Goal: Task Accomplishment & Management: Use online tool/utility

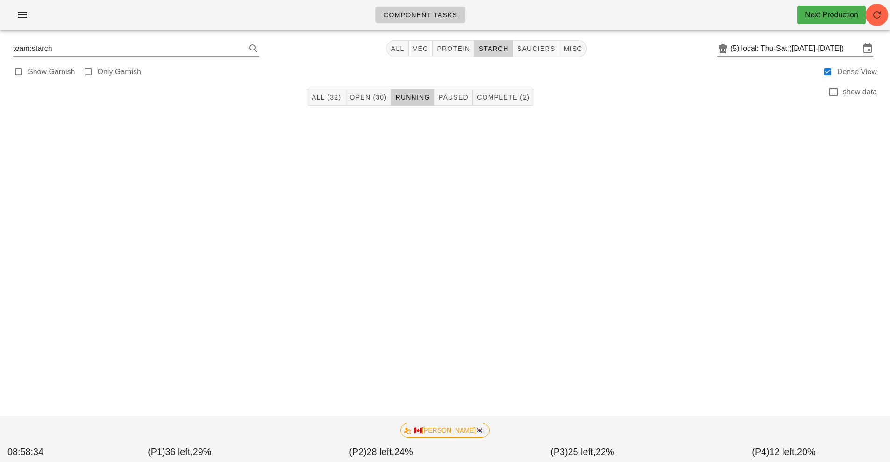
click at [494, 54] on button "starch" at bounding box center [493, 48] width 38 height 17
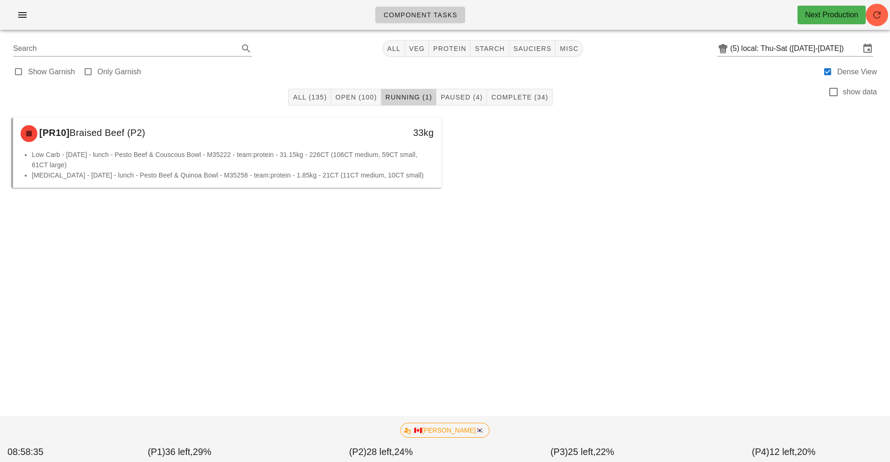
click at [404, 90] on button "Running (1)" at bounding box center [408, 97] width 55 height 17
click at [764, 53] on input "local: Thu-Sat ([DATE]-[DATE])" at bounding box center [800, 48] width 119 height 15
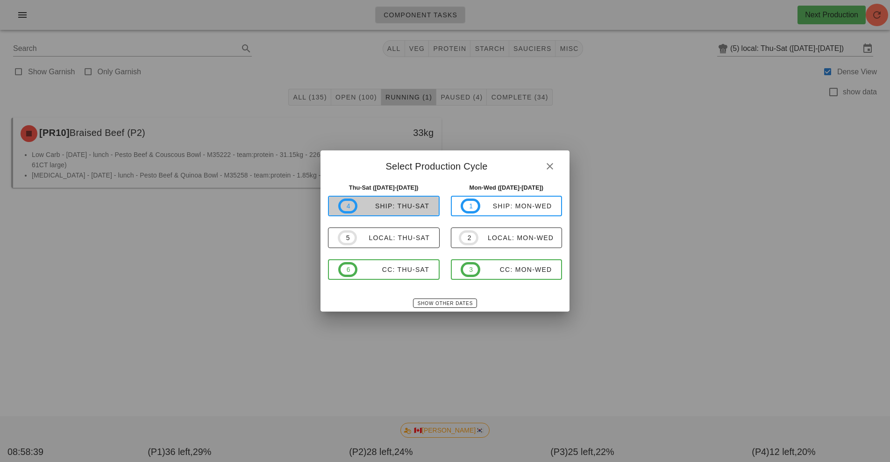
click at [406, 211] on span "4 ship: Thu-Sat" at bounding box center [383, 206] width 91 height 15
type input "ship: Thu-Sat ([DATE]-[DATE])"
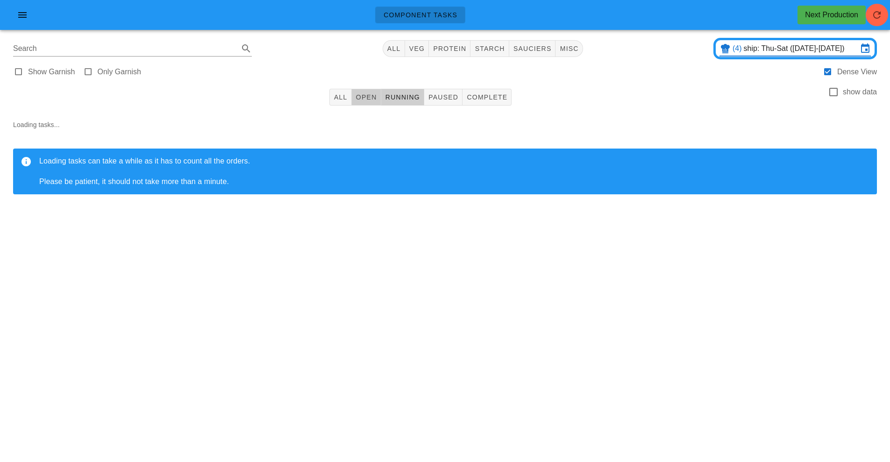
click at [357, 101] on button "Open" at bounding box center [366, 97] width 29 height 17
click at [496, 50] on span "starch" at bounding box center [489, 48] width 30 height 7
type input "team:starch"
click at [785, 50] on input "ship: Thu-Sat ([DATE]-[DATE])" at bounding box center [801, 48] width 114 height 15
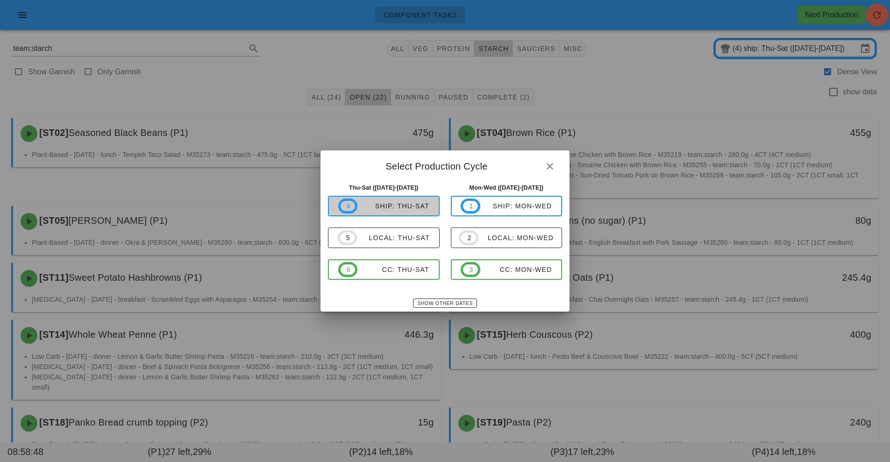
click at [413, 212] on span "4 ship: Thu-Sat" at bounding box center [383, 206] width 91 height 15
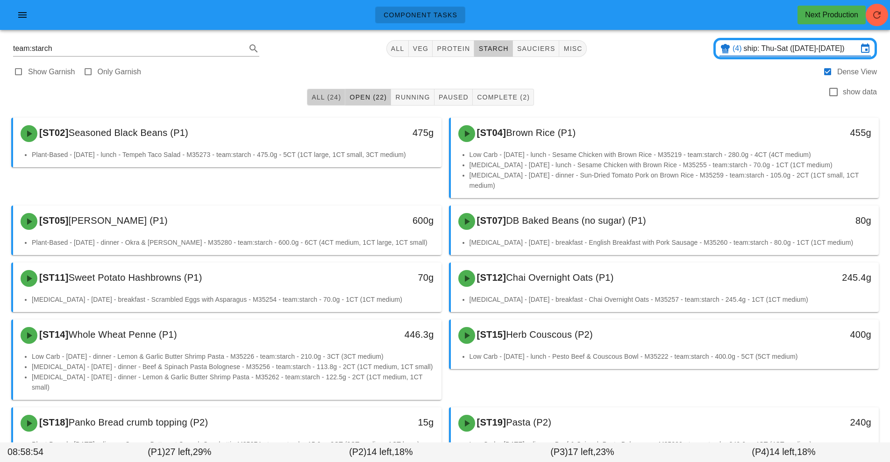
click at [318, 96] on span "All (24)" at bounding box center [326, 96] width 30 height 7
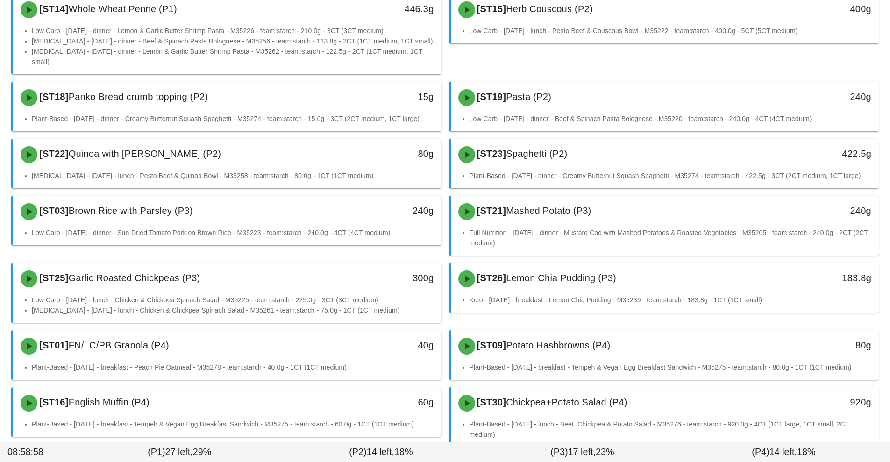
scroll to position [505, 0]
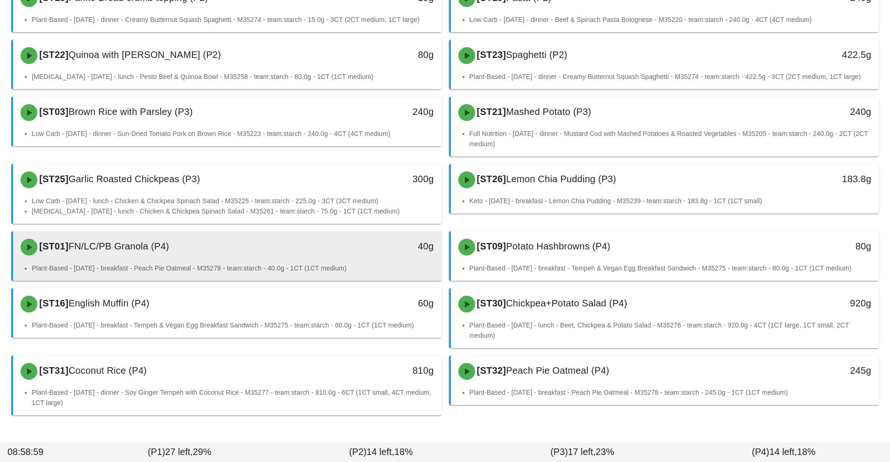
click at [310, 233] on div "[ST01] FN/LC/PB Granola (P4)" at bounding box center [174, 247] width 318 height 28
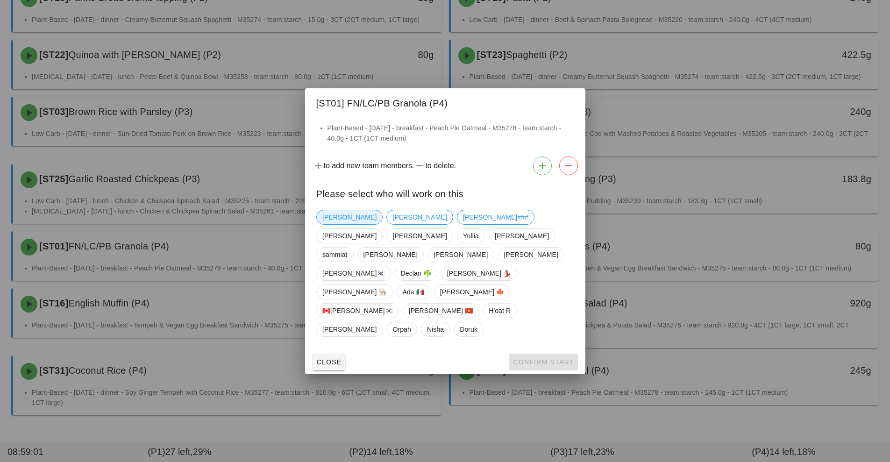
click at [343, 224] on span "[PERSON_NAME]" at bounding box center [349, 217] width 54 height 14
click at [532, 358] on span "Confirm Start" at bounding box center [542, 361] width 61 height 7
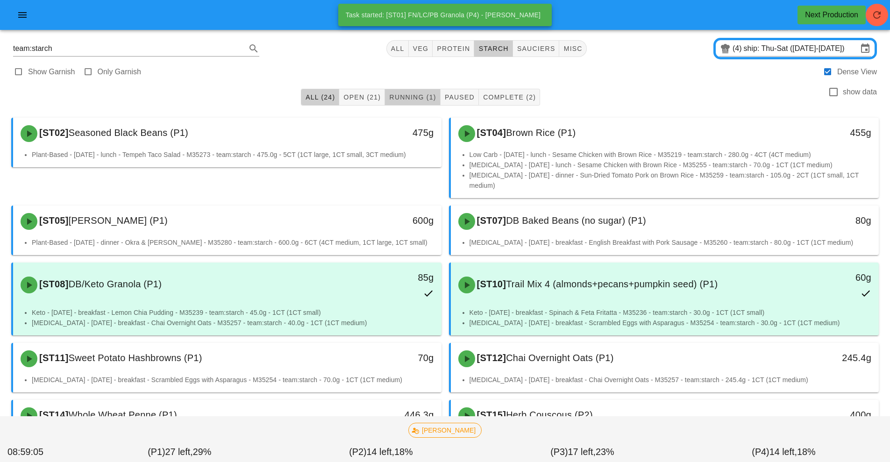
click at [413, 97] on span "Running (1)" at bounding box center [412, 96] width 47 height 7
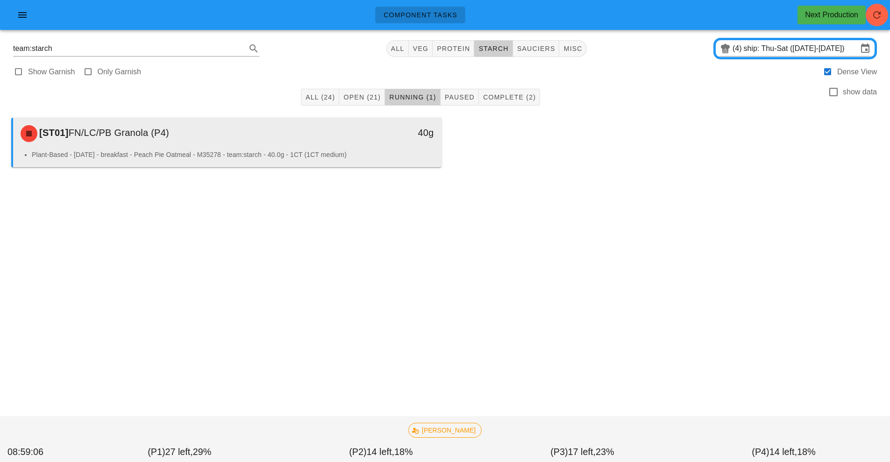
click at [303, 151] on li "Plant-Based - [DATE] - breakfast - Peach Pie Oatmeal - M35278 - team:starch - 4…" at bounding box center [233, 154] width 402 height 10
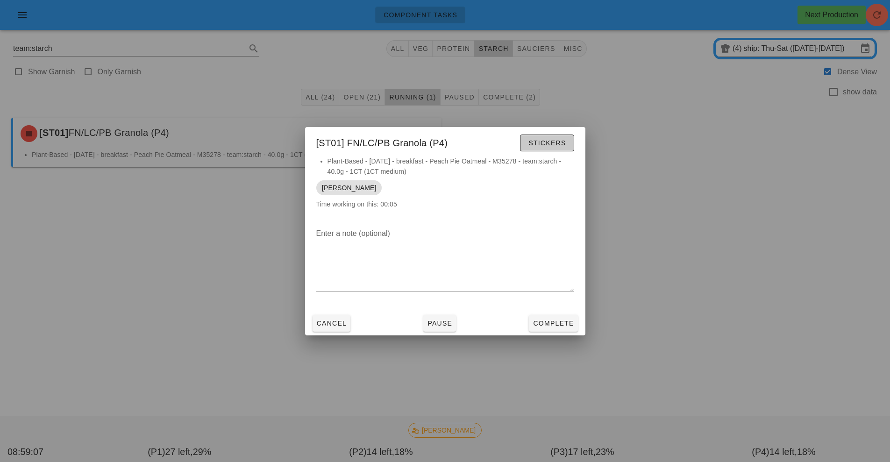
click at [540, 146] on span "Stickers" at bounding box center [547, 142] width 38 height 7
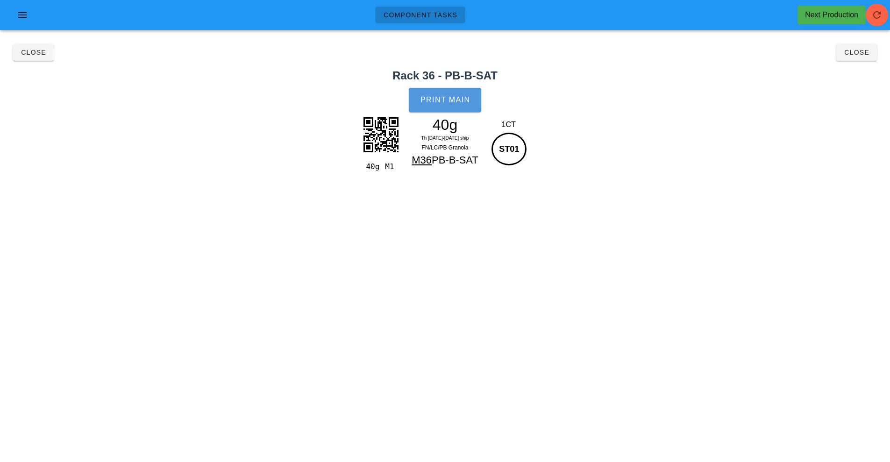
click at [444, 106] on button "Print Main" at bounding box center [445, 100] width 72 height 24
click at [32, 59] on button "Close" at bounding box center [33, 52] width 41 height 17
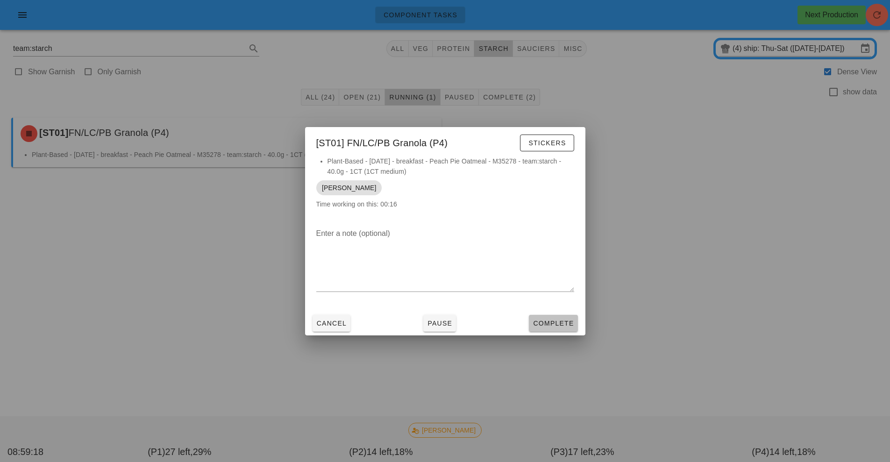
click at [558, 317] on button "Complete" at bounding box center [553, 323] width 49 height 17
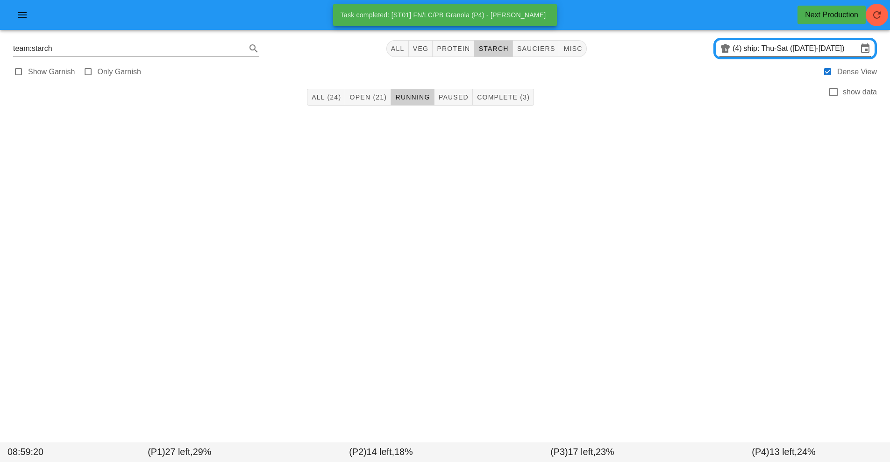
click at [773, 50] on input "ship: Thu-Sat ([DATE]-[DATE])" at bounding box center [801, 48] width 114 height 15
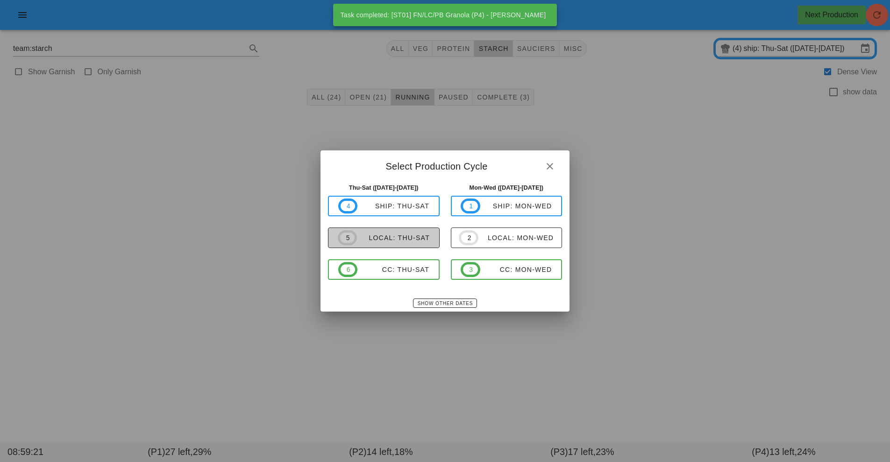
click at [417, 242] on span "5 local: Thu-Sat" at bounding box center [384, 237] width 92 height 15
type input "local: Thu-Sat ([DATE]-[DATE])"
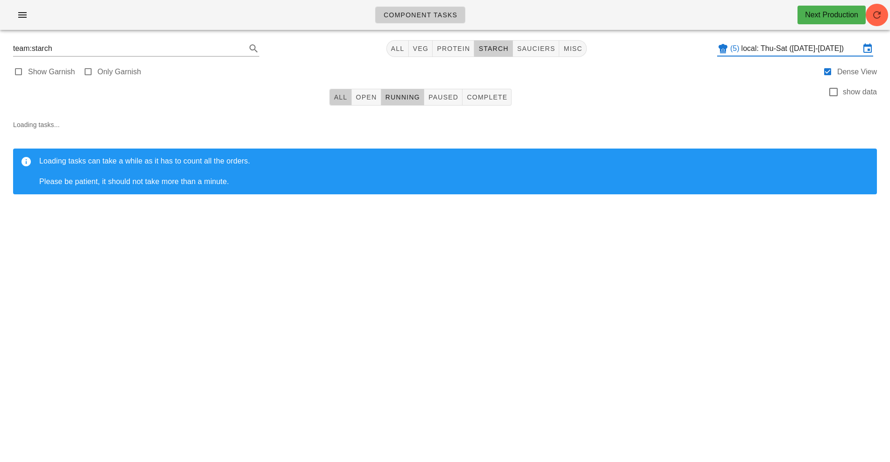
click at [339, 94] on span "All" at bounding box center [341, 96] width 14 height 7
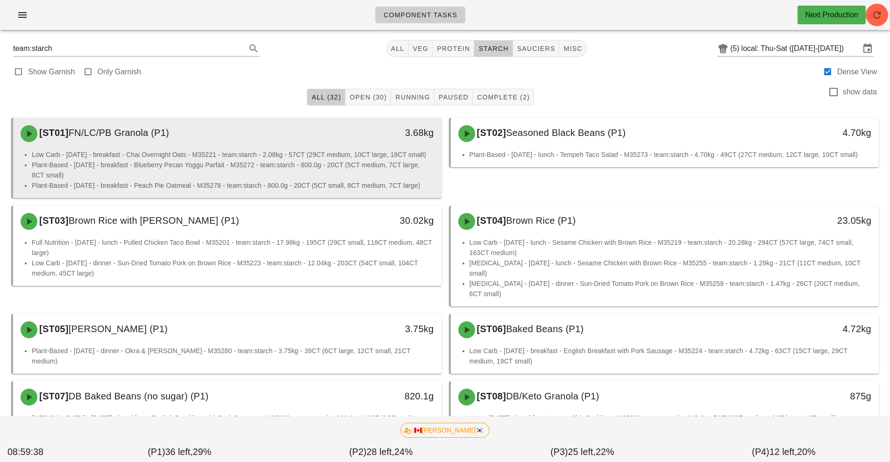
click at [155, 154] on li "Low Carb - [DATE] - breakfast - Chai Overnight Oats - M35221 - team:starch - 2.…" at bounding box center [233, 154] width 402 height 10
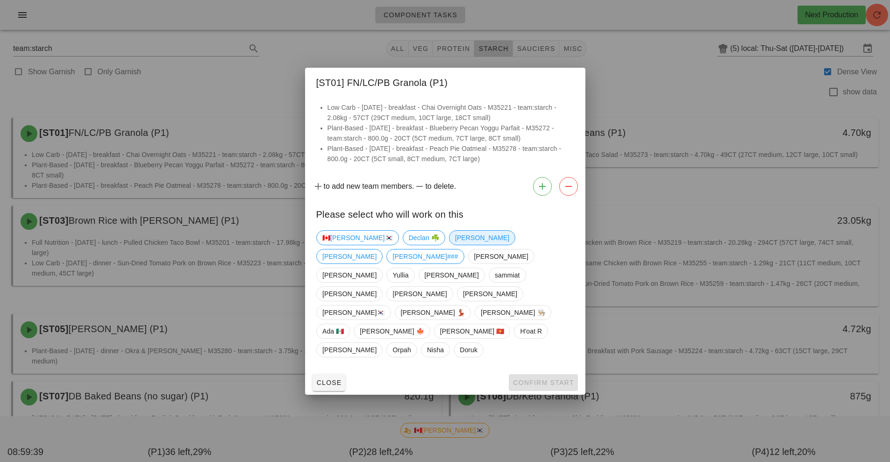
click at [454, 245] on span "[PERSON_NAME]" at bounding box center [481, 238] width 54 height 14
click at [548, 379] on span "Confirm Start" at bounding box center [542, 382] width 61 height 7
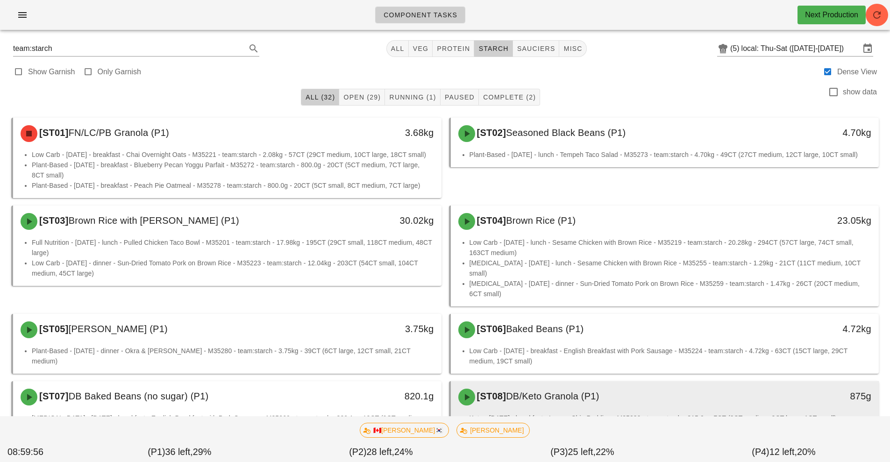
click at [561, 383] on div "[ST08] DB/Keto Granola (P1)" at bounding box center [612, 397] width 318 height 28
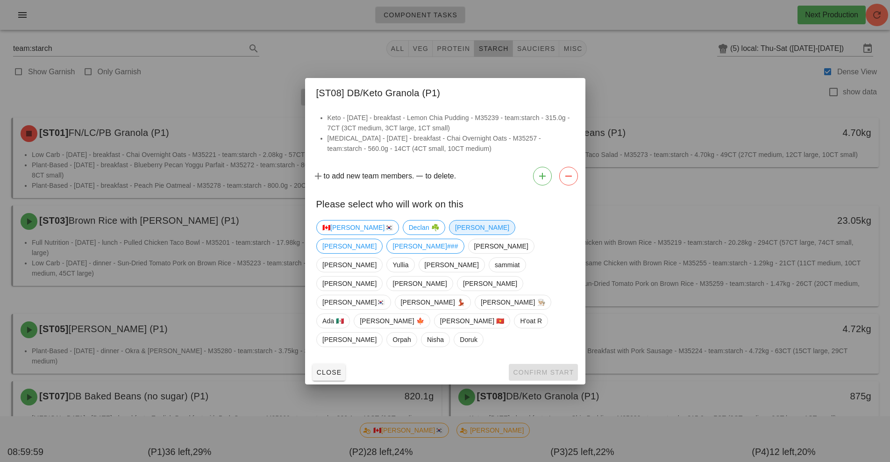
click at [454, 234] on span "[PERSON_NAME]" at bounding box center [481, 227] width 54 height 14
click at [547, 364] on button "Confirm Start" at bounding box center [543, 372] width 69 height 17
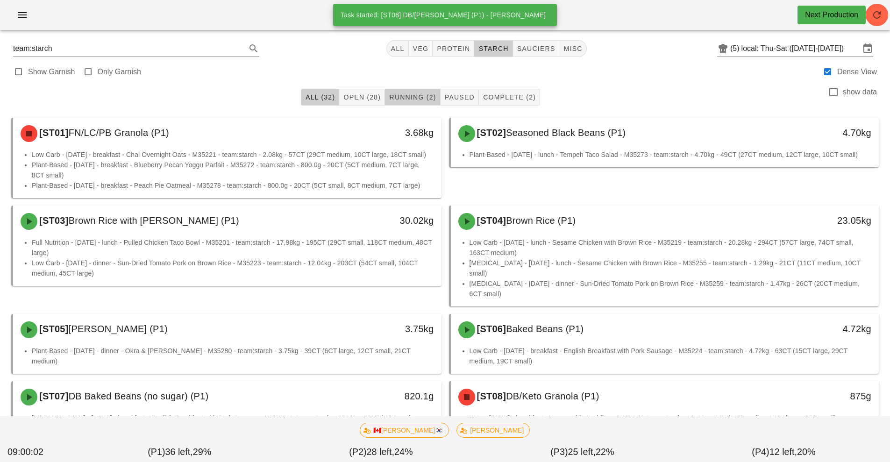
click at [403, 98] on span "Running (2)" at bounding box center [412, 96] width 47 height 7
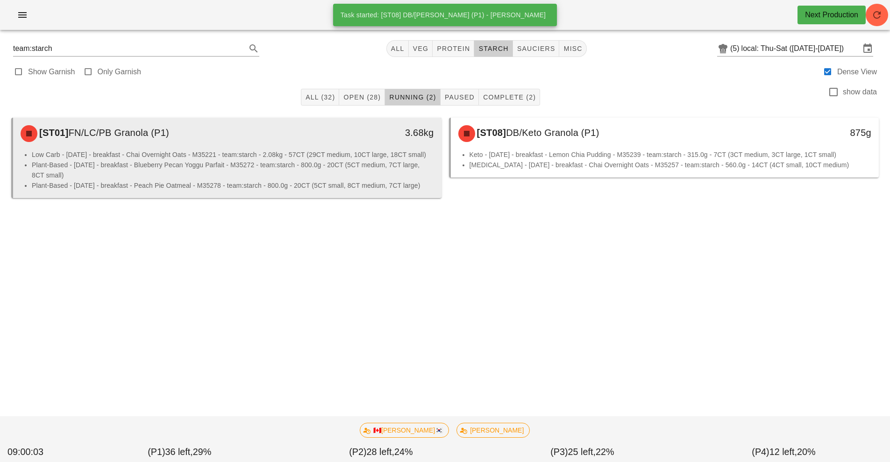
click at [240, 173] on li "Plant-Based - [DATE] - breakfast - Blueberry Pecan Yoggu Parfait - M35272 - tea…" at bounding box center [233, 170] width 402 height 21
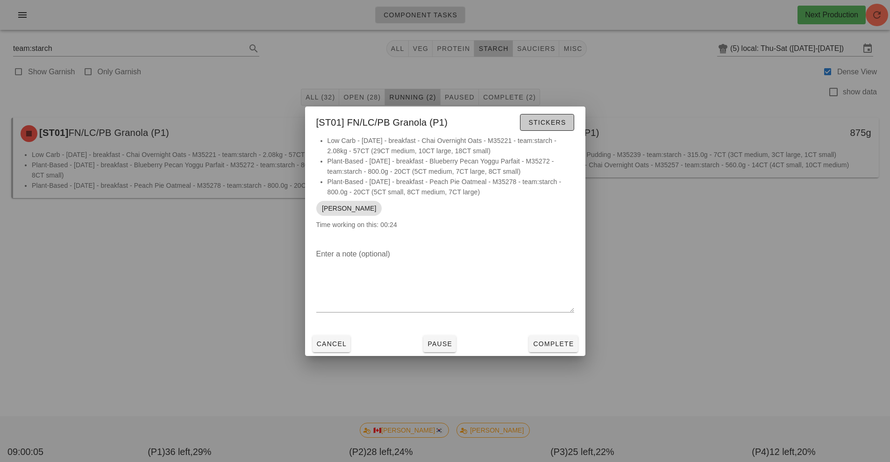
click at [552, 121] on span "Stickers" at bounding box center [547, 122] width 38 height 7
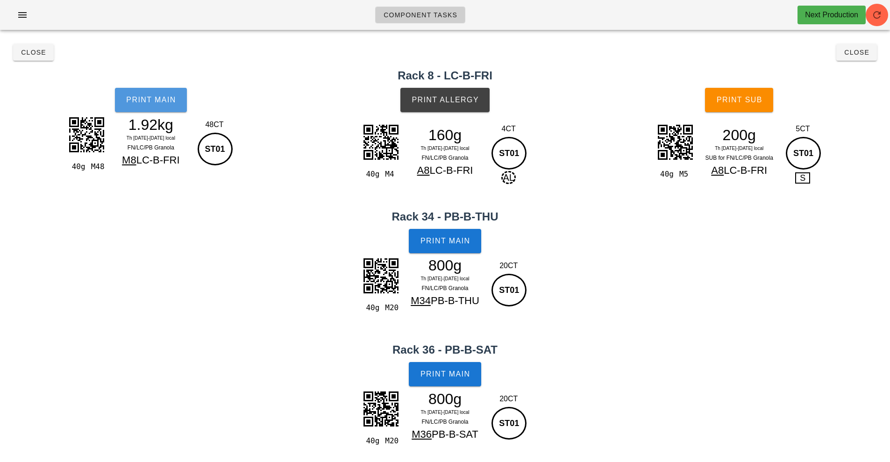
click at [147, 101] on span "Print Main" at bounding box center [151, 100] width 50 height 8
click at [458, 242] on span "Print Main" at bounding box center [445, 241] width 50 height 8
click at [459, 369] on button "Print Main" at bounding box center [445, 374] width 72 height 24
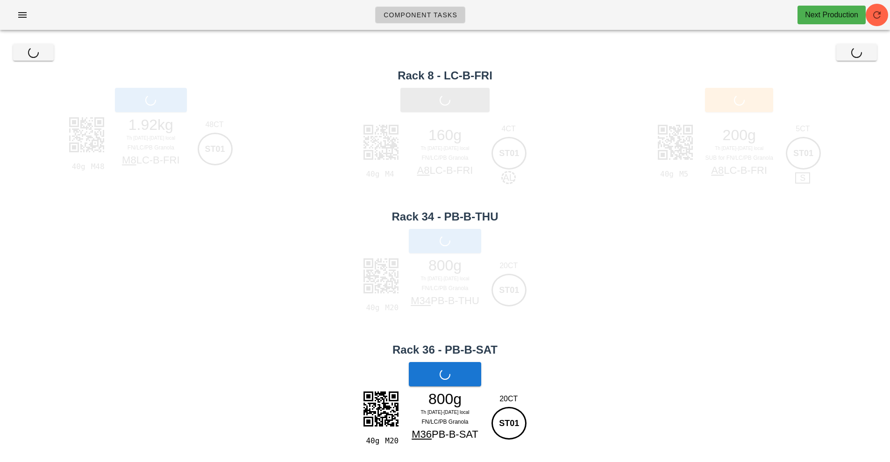
scroll to position [9, 0]
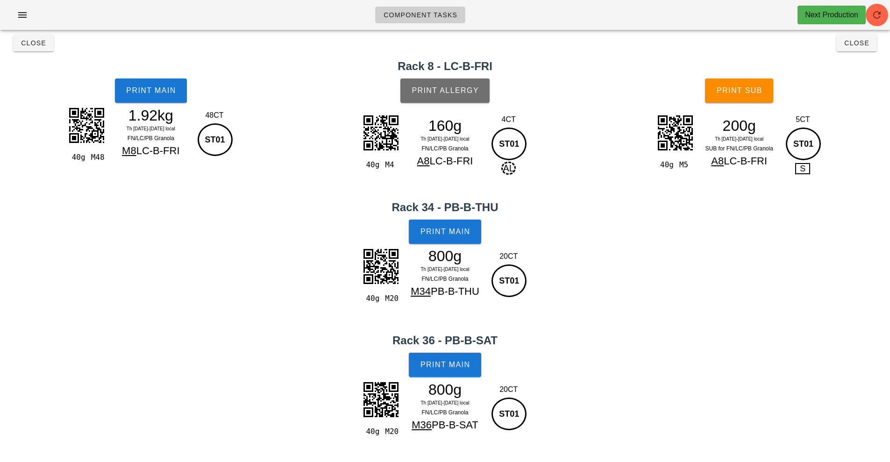
click at [466, 97] on button "Print Allergy" at bounding box center [444, 90] width 89 height 24
click at [750, 93] on span "Print Sub" at bounding box center [739, 90] width 46 height 8
click at [28, 43] on span "Close" at bounding box center [34, 42] width 26 height 7
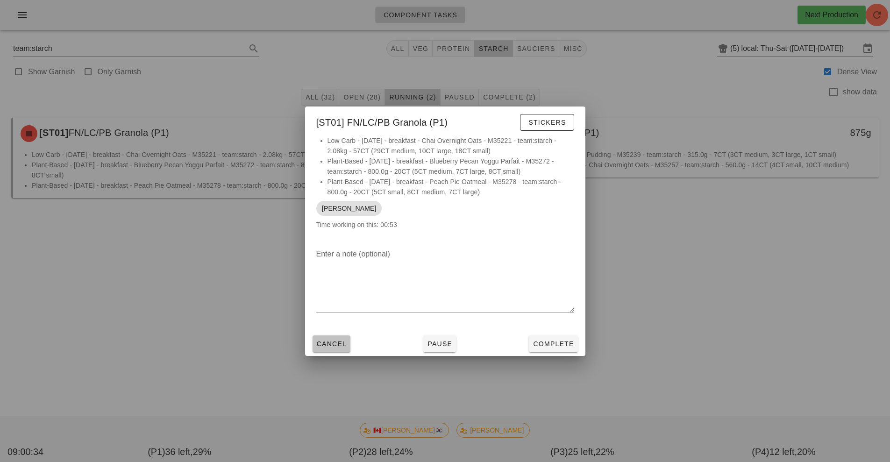
click at [331, 346] on span "Cancel" at bounding box center [331, 343] width 31 height 7
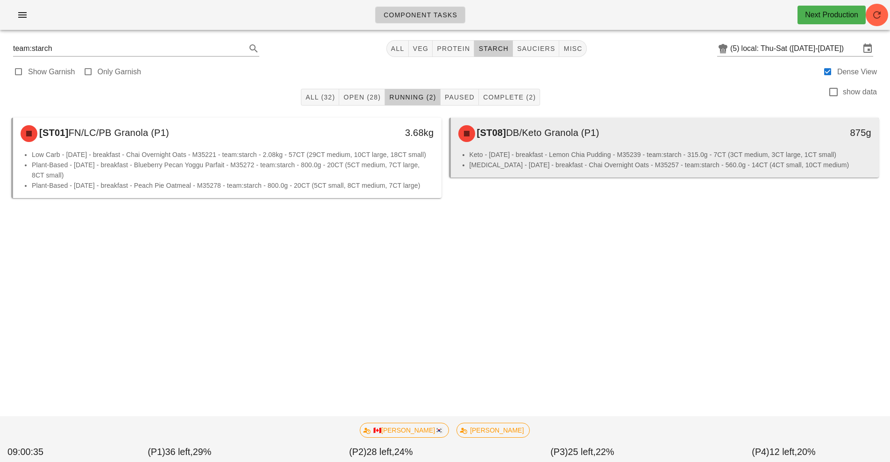
click at [563, 155] on li "Keto - [DATE] - breakfast - Lemon Chia Pudding - M35239 - team:starch - 315.0g …" at bounding box center [670, 154] width 402 height 10
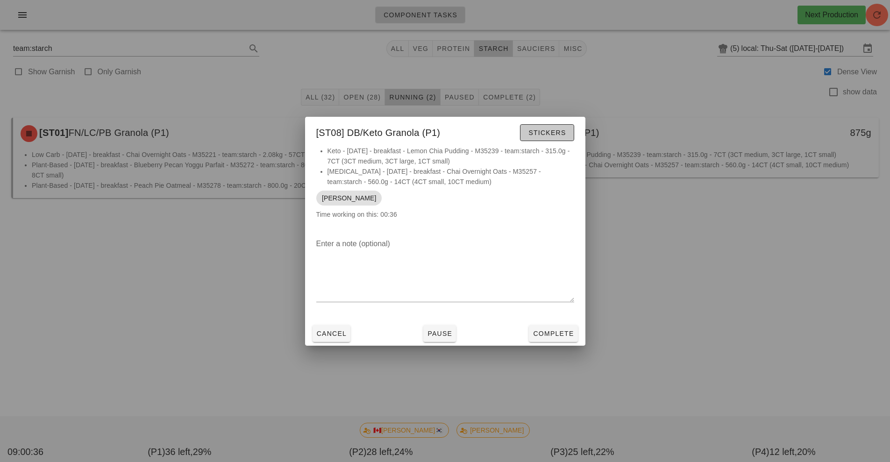
click at [554, 135] on span "Stickers" at bounding box center [547, 132] width 38 height 7
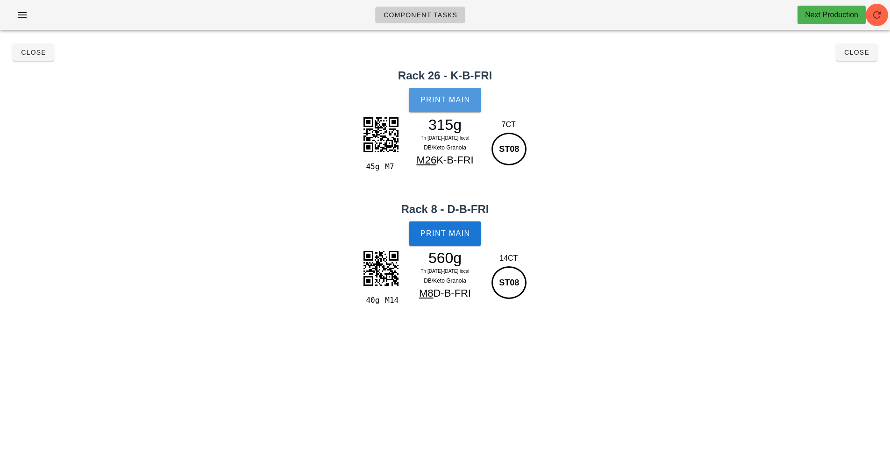
click at [450, 105] on button "Print Main" at bounding box center [445, 100] width 72 height 24
click at [461, 231] on span "Print Main" at bounding box center [445, 233] width 50 height 8
click at [34, 55] on span "Close" at bounding box center [34, 52] width 26 height 7
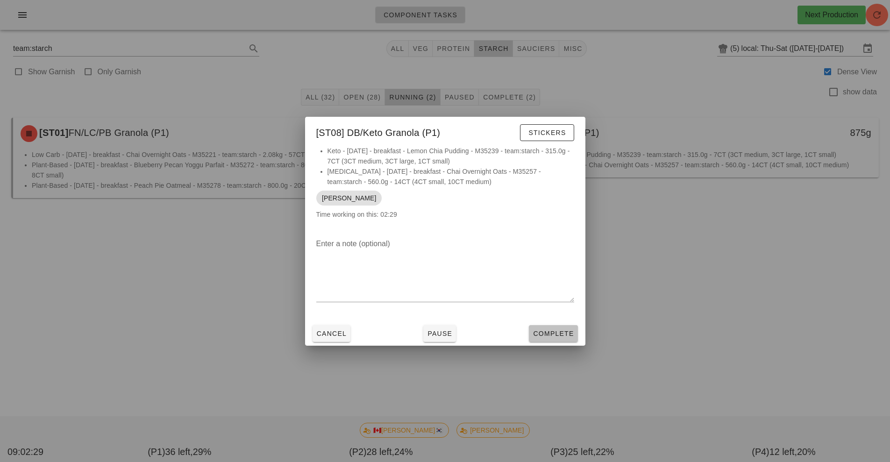
click at [555, 334] on span "Complete" at bounding box center [552, 333] width 41 height 7
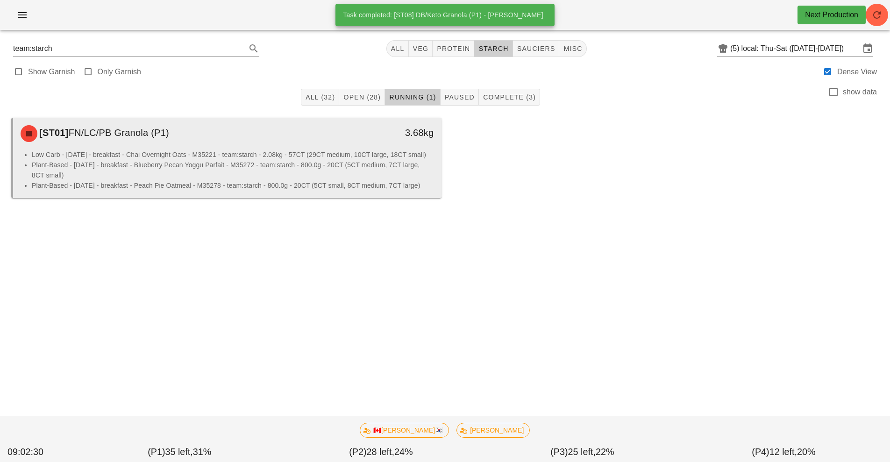
click at [254, 160] on li "Plant-Based - [DATE] - breakfast - Blueberry Pecan Yoggu Parfait - M35272 - tea…" at bounding box center [233, 170] width 402 height 21
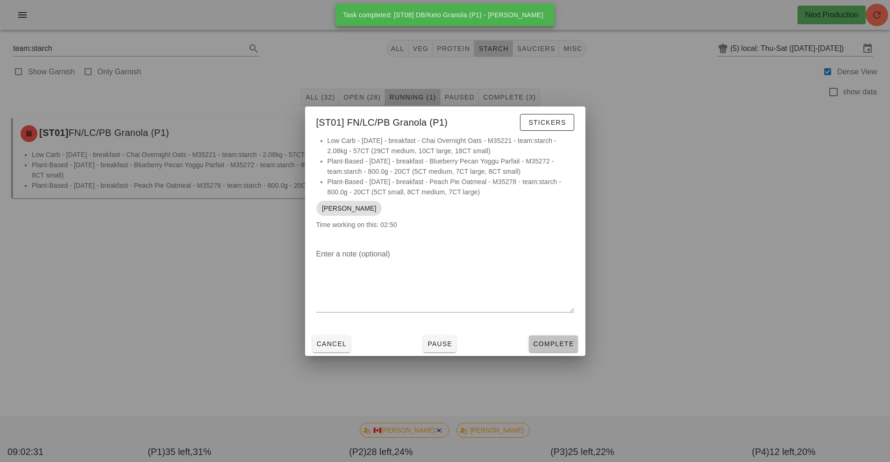
click at [552, 348] on button "Complete" at bounding box center [553, 343] width 49 height 17
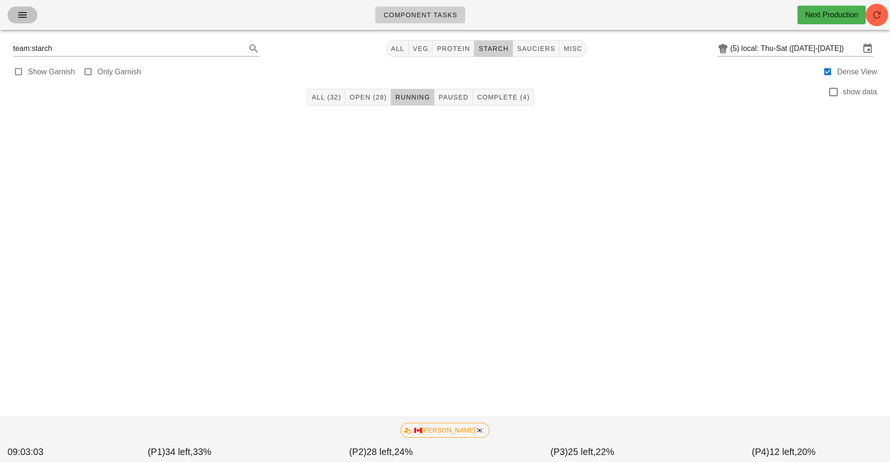
click at [26, 22] on button "button" at bounding box center [22, 15] width 30 height 17
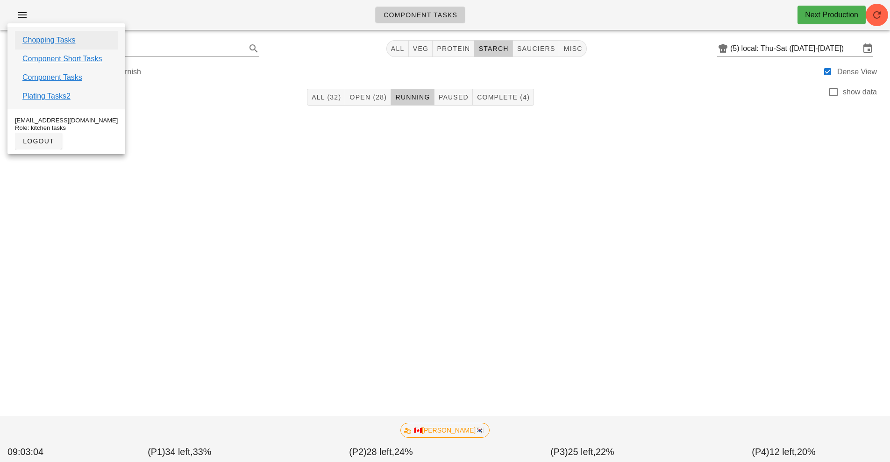
click at [59, 42] on link "Chopping Tasks" at bounding box center [48, 40] width 53 height 11
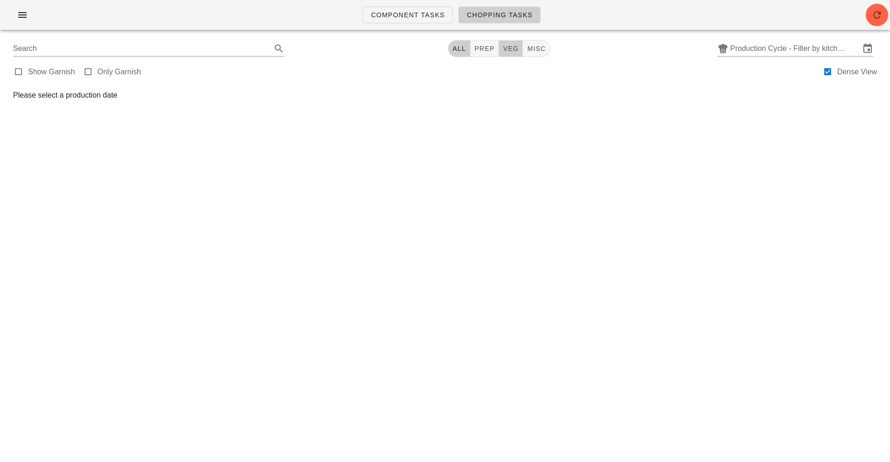
click at [509, 46] on span "veg" at bounding box center [511, 48] width 16 height 7
type input "team:veg"
click at [791, 44] on input "Production Cycle - Filter by kitchen production schedules" at bounding box center [795, 48] width 130 height 15
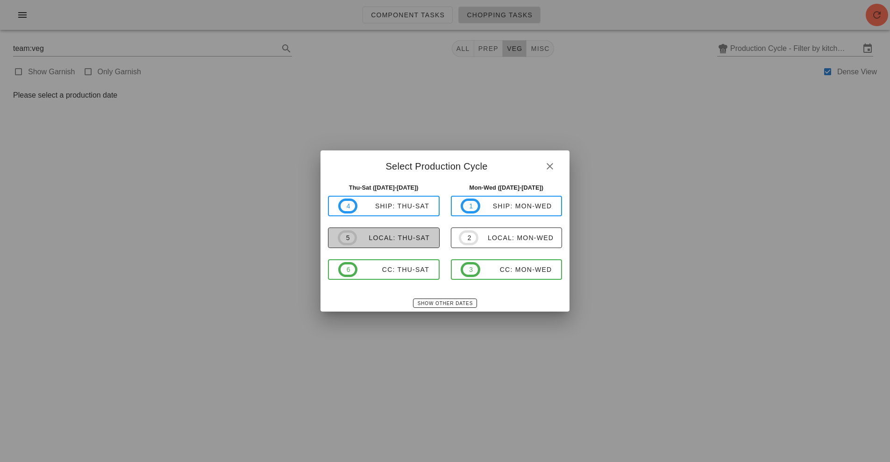
click at [403, 235] on div "local: Thu-Sat" at bounding box center [393, 237] width 73 height 7
type input "local: Thu-Sat ([DATE]-[DATE])"
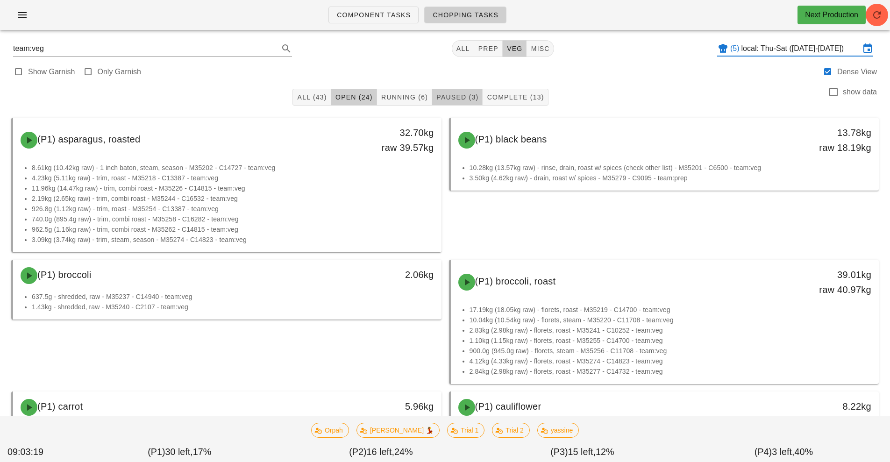
click at [448, 93] on span "Paused (3)" at bounding box center [457, 96] width 43 height 7
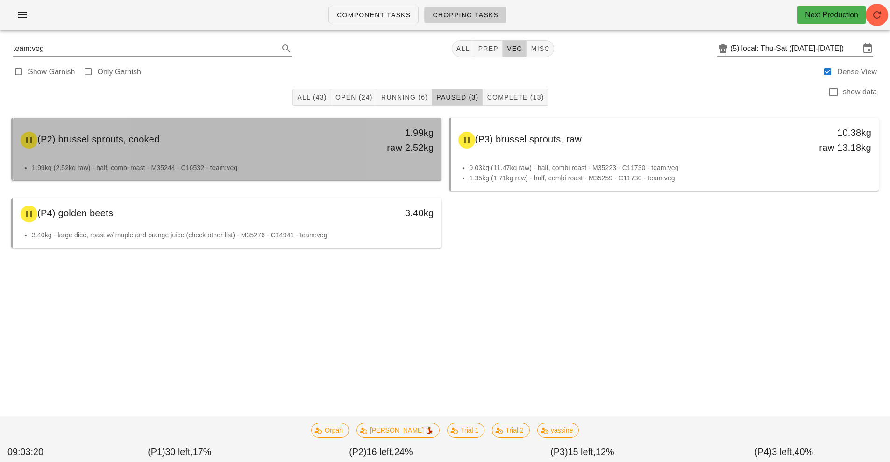
click at [206, 163] on li "1.99kg (2.52kg raw) - half, combi roast - M35244 - C16532 - team:veg" at bounding box center [233, 168] width 402 height 10
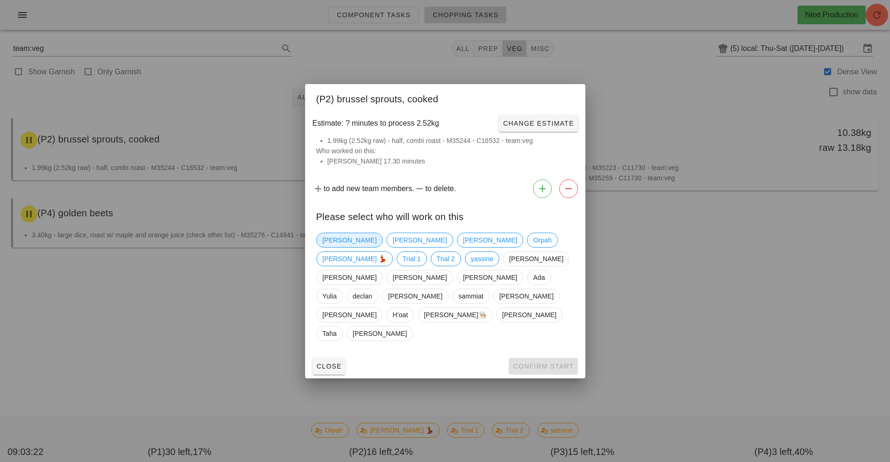
click at [335, 247] on span "[PERSON_NAME]" at bounding box center [349, 240] width 54 height 14
click at [554, 362] on span "Confirm Start" at bounding box center [542, 365] width 61 height 7
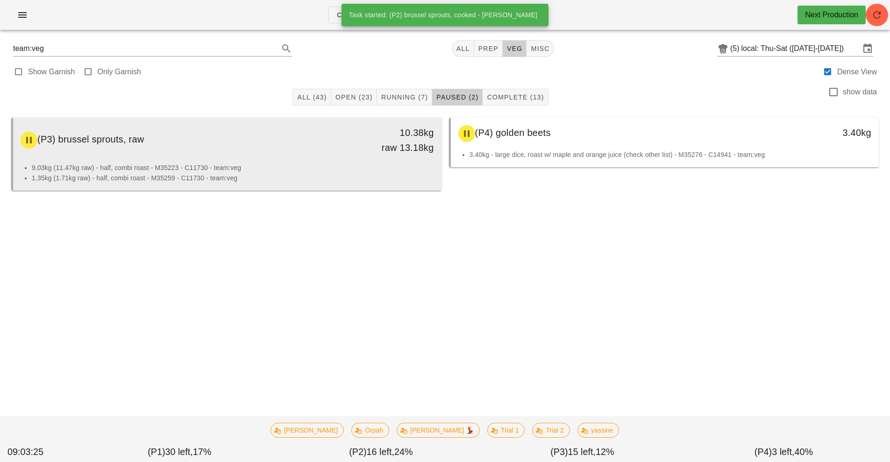
click at [267, 159] on div "(P3) brussel sprouts, raw 10.38kg raw 13.18kg" at bounding box center [227, 140] width 425 height 41
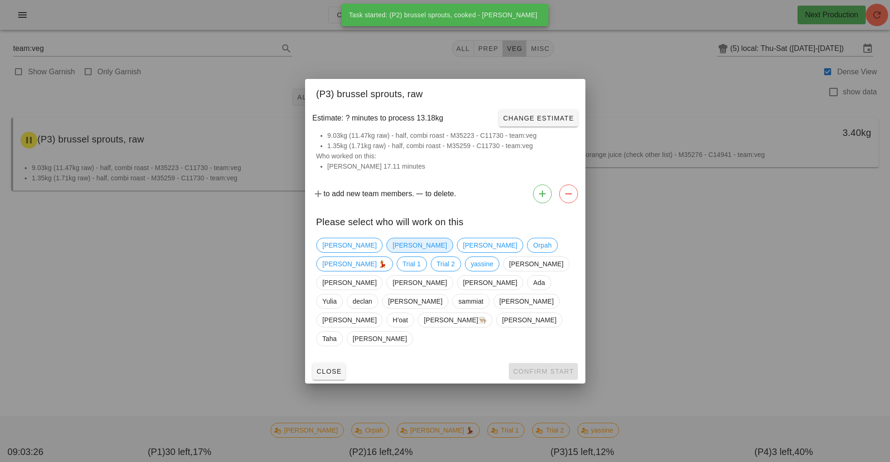
click at [392, 252] on span "[PERSON_NAME]" at bounding box center [419, 245] width 54 height 14
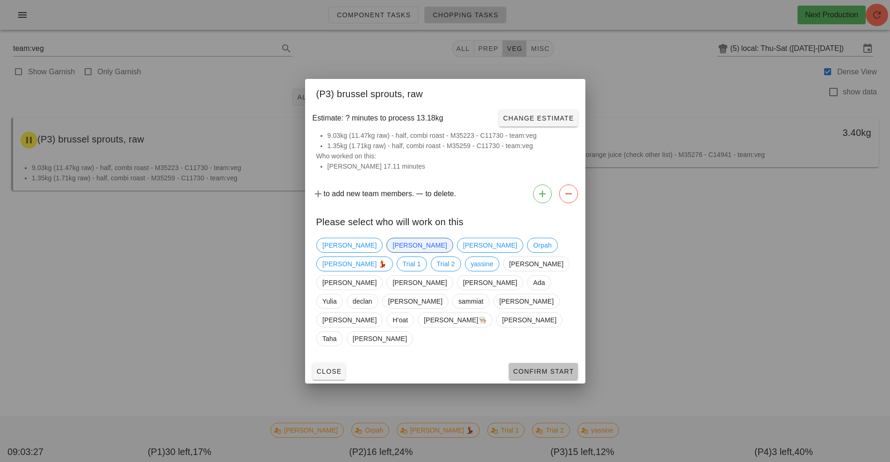
click at [551, 368] on span "Confirm Start" at bounding box center [542, 371] width 61 height 7
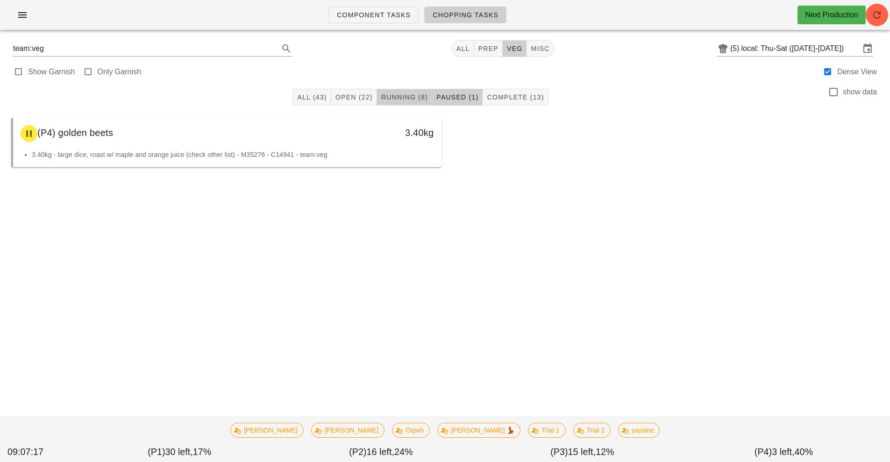
click at [402, 105] on button "Running (8)" at bounding box center [404, 97] width 55 height 17
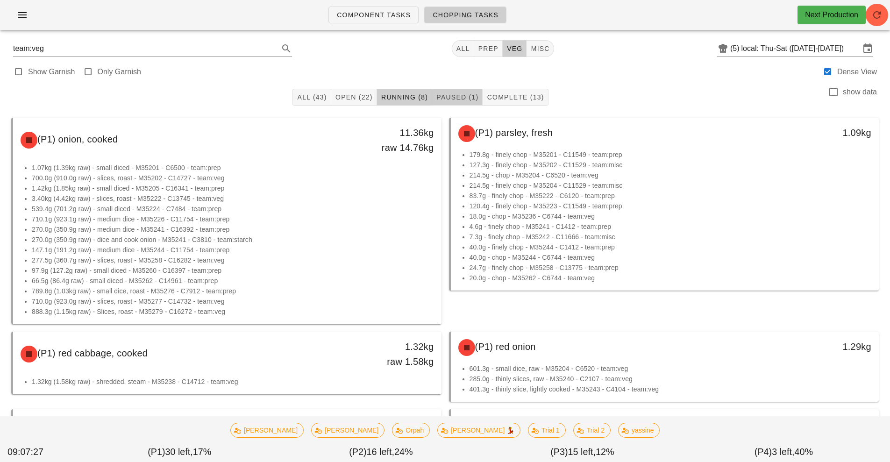
click at [465, 94] on span "Paused (1)" at bounding box center [457, 96] width 43 height 7
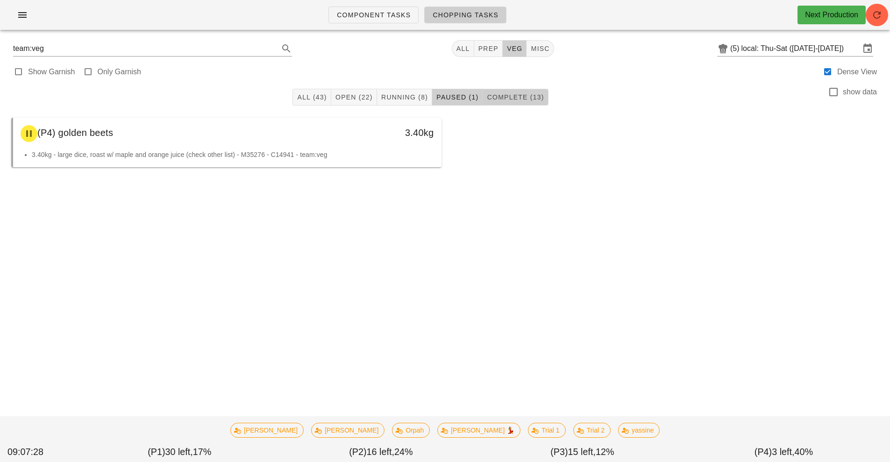
click at [522, 98] on span "Complete (13)" at bounding box center [514, 96] width 57 height 7
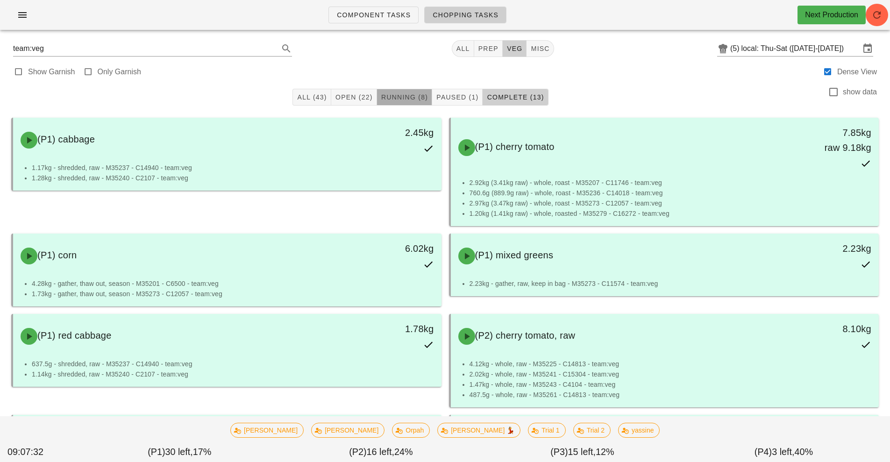
click at [396, 98] on span "Running (8)" at bounding box center [404, 96] width 47 height 7
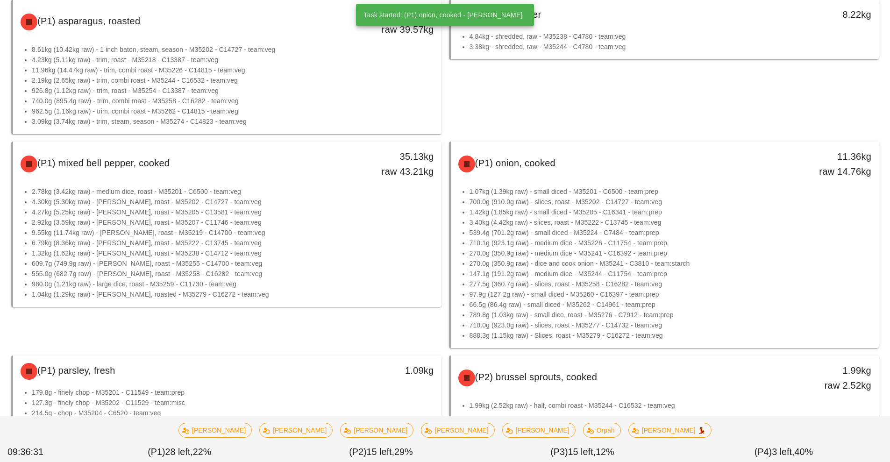
scroll to position [332, 0]
